Goal: Information Seeking & Learning: Stay updated

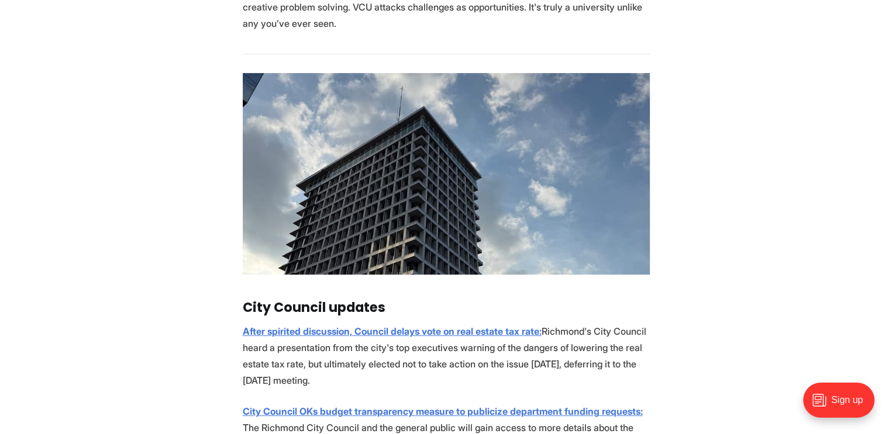
scroll to position [491, 0]
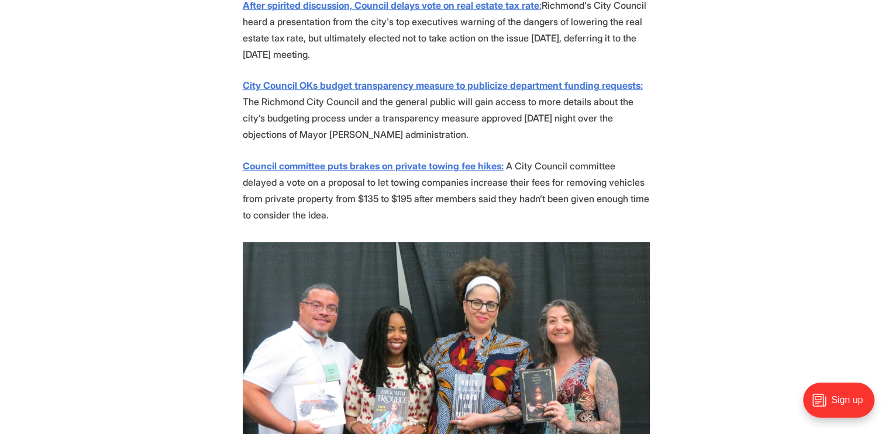
scroll to position [795, 0]
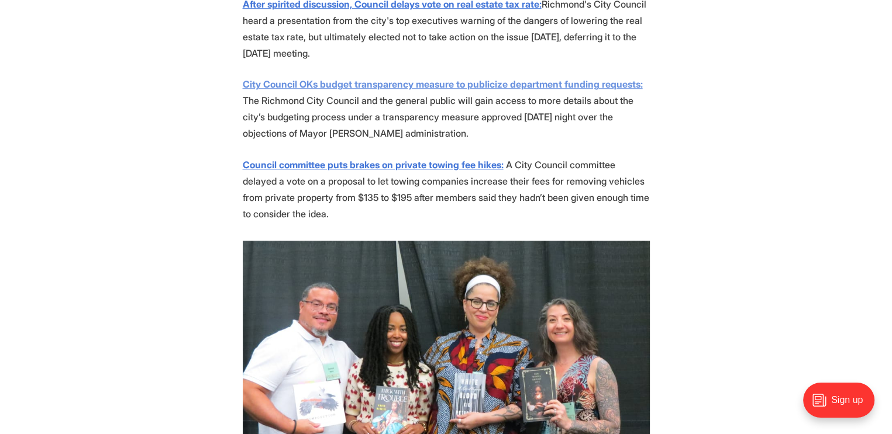
click at [500, 82] on strong "City Council OKs budget transparency measure to publicize department funding re…" at bounding box center [443, 84] width 400 height 12
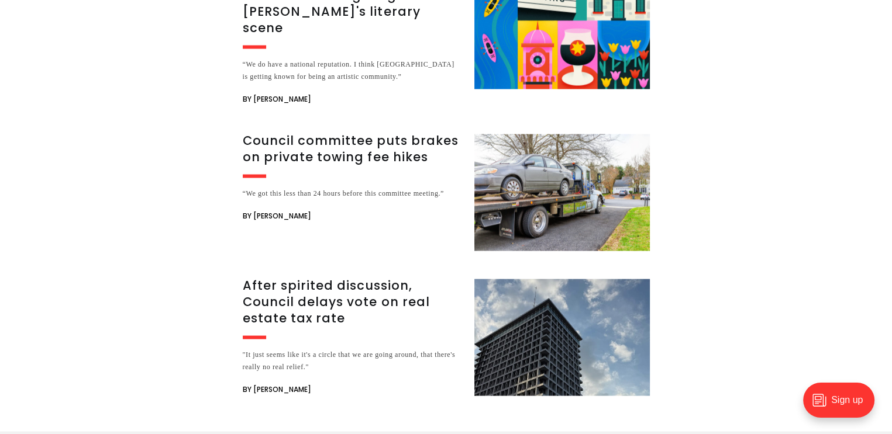
scroll to position [2268, 0]
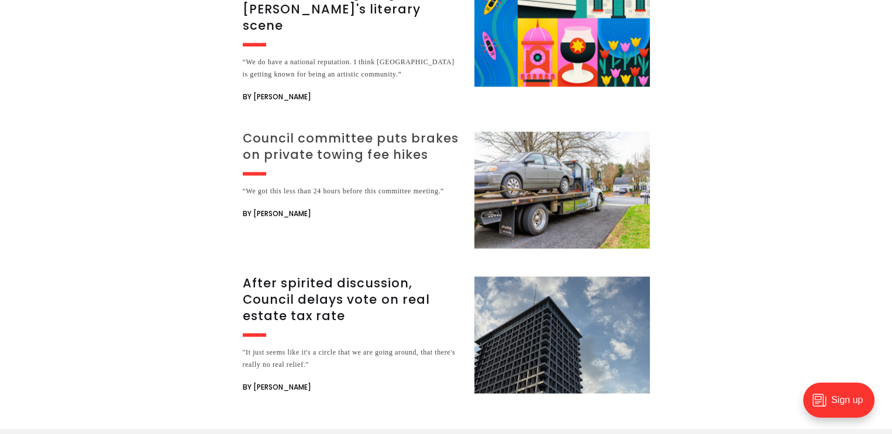
click at [393, 133] on h3 "Council committee puts brakes on private towing fee hikes" at bounding box center [351, 146] width 217 height 33
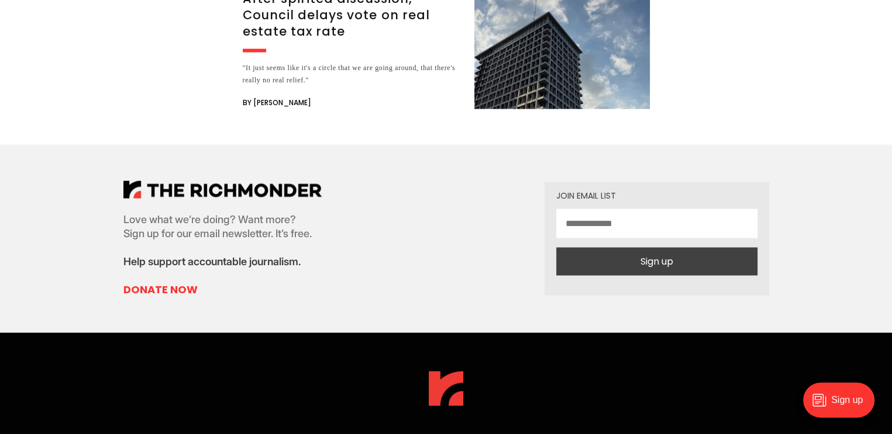
scroll to position [2268, 0]
